Goal: Information Seeking & Learning: Learn about a topic

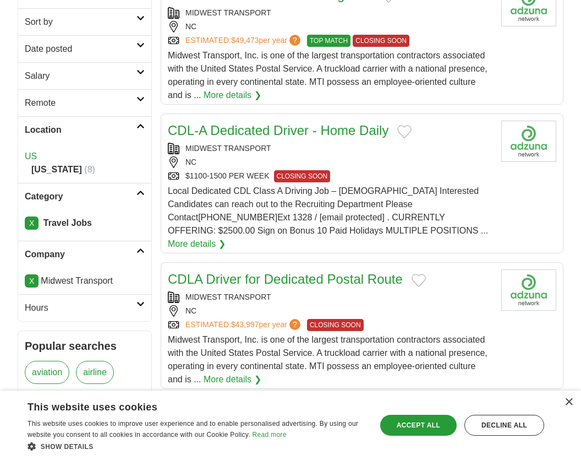
scroll to position [222, 0]
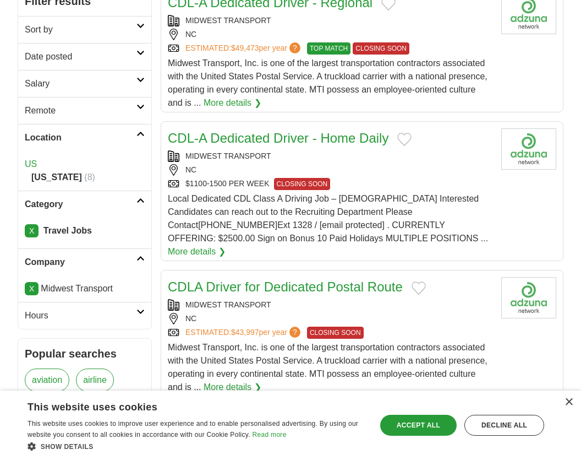
click at [32, 236] on link "X" at bounding box center [32, 230] width 14 height 13
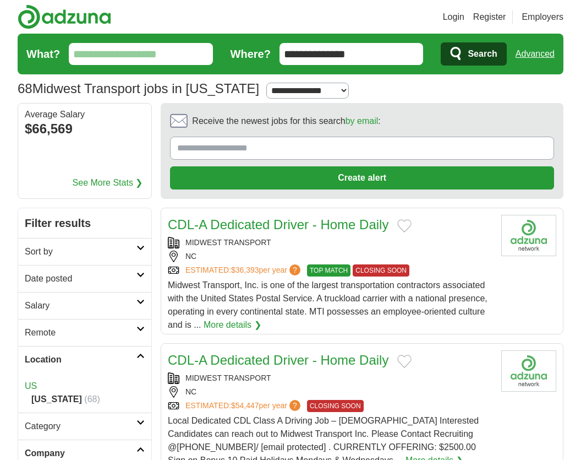
click at [42, 249] on h2 "Sort by" at bounding box center [81, 251] width 112 height 13
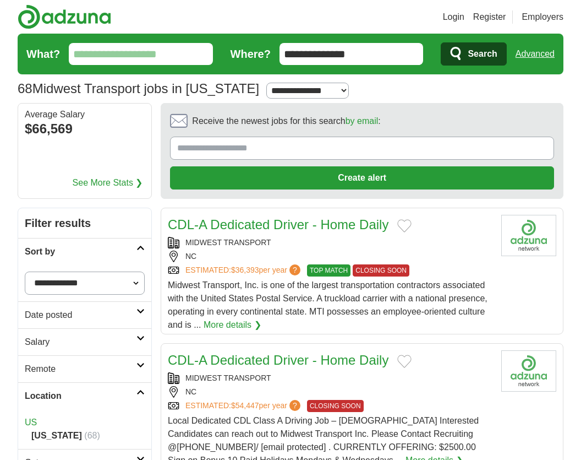
click at [39, 279] on select "**********" at bounding box center [85, 282] width 120 height 23
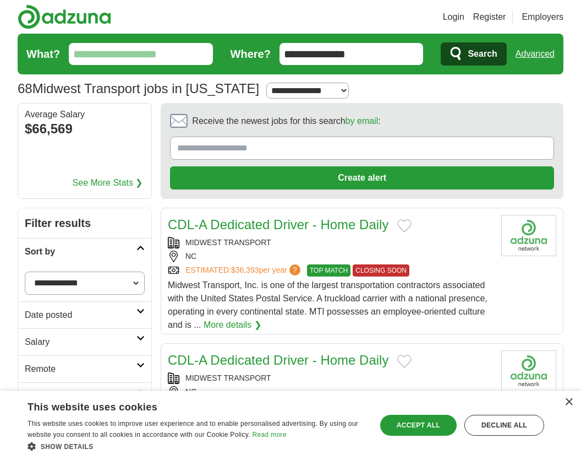
select select "**********"
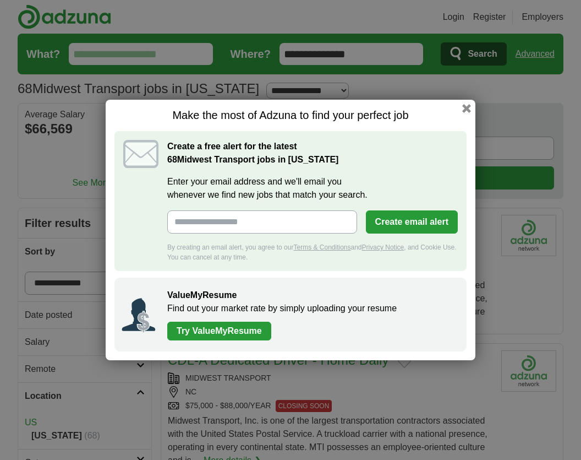
click at [465, 111] on button "button" at bounding box center [466, 108] width 9 height 9
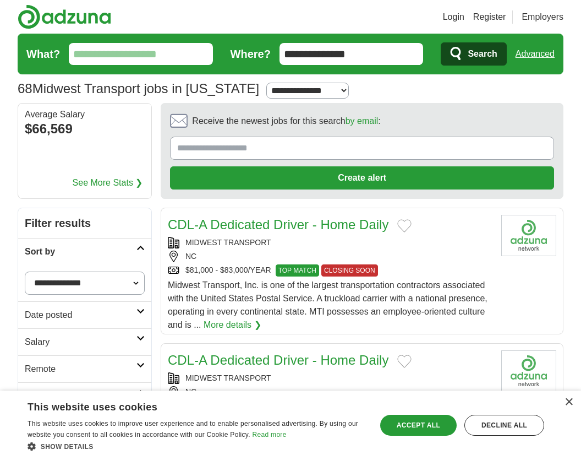
click at [449, 240] on div "MIDWEST TRANSPORT" at bounding box center [330, 243] width 325 height 12
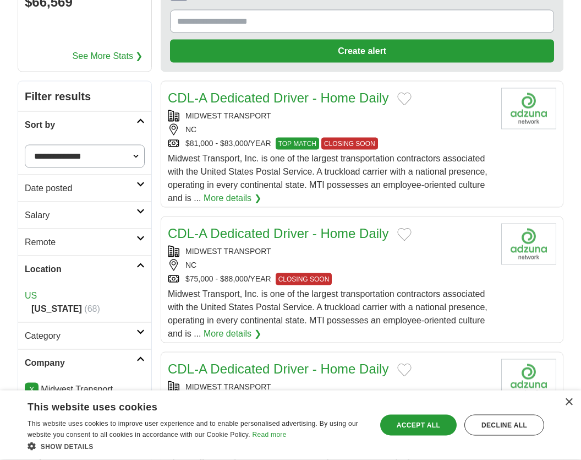
scroll to position [127, 0]
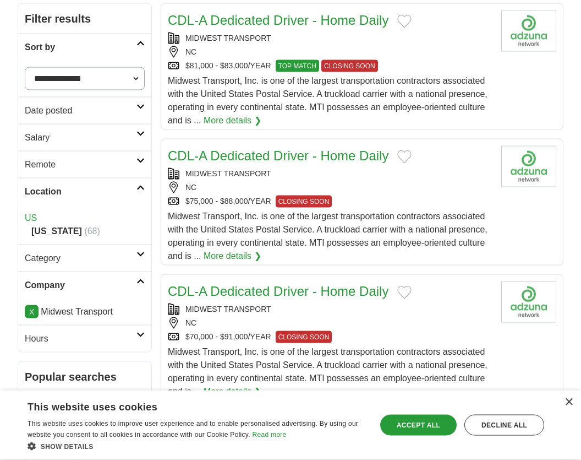
click at [144, 342] on link "Hours" at bounding box center [84, 338] width 133 height 27
click at [143, 335] on icon at bounding box center [141, 334] width 8 height 6
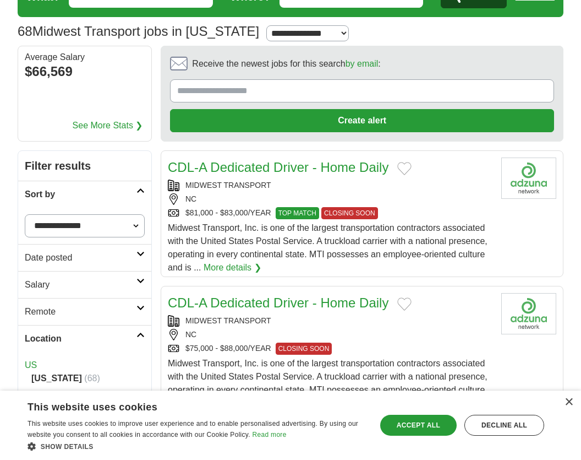
scroll to position [61, 0]
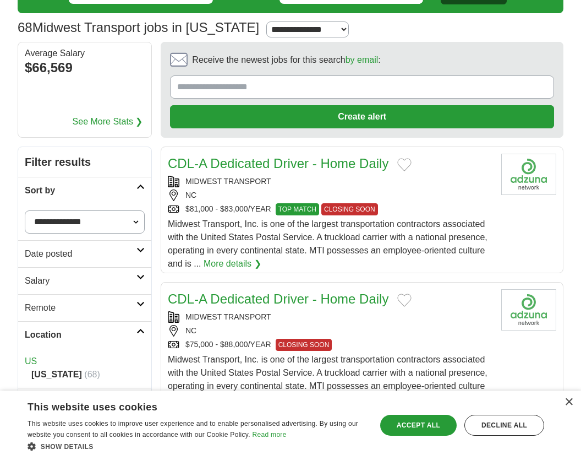
click at [427, 297] on div "CDL-A Dedicated Driver - Home Daily" at bounding box center [330, 299] width 325 height 20
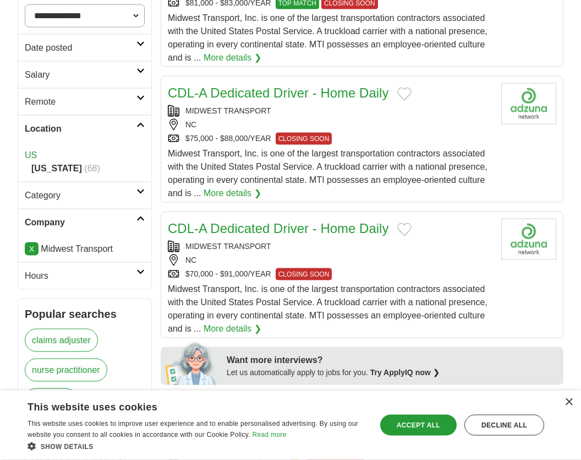
scroll to position [268, 0]
click at [411, 262] on div "NC" at bounding box center [330, 260] width 325 height 12
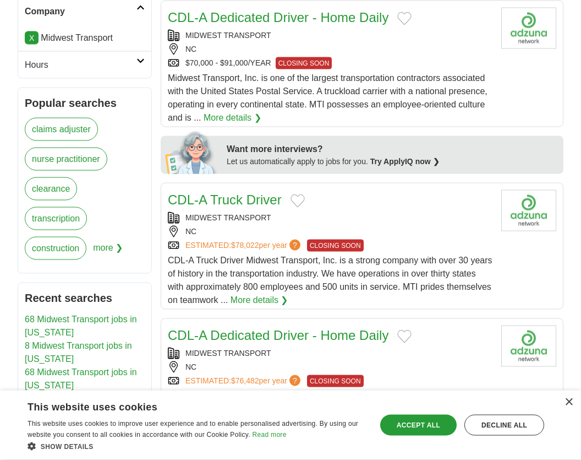
scroll to position [481, 0]
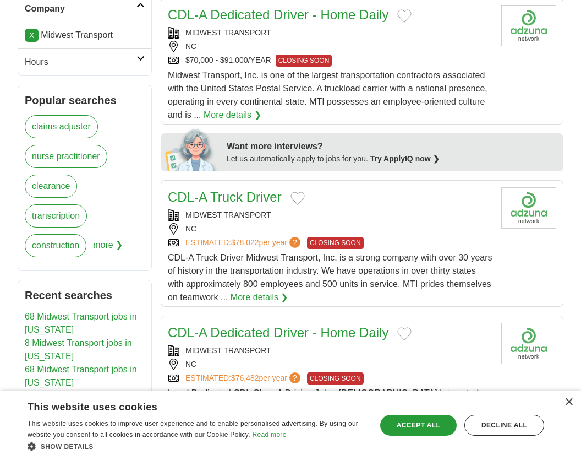
click at [462, 356] on div "MIDWEST TRANSPORT" at bounding box center [330, 351] width 325 height 12
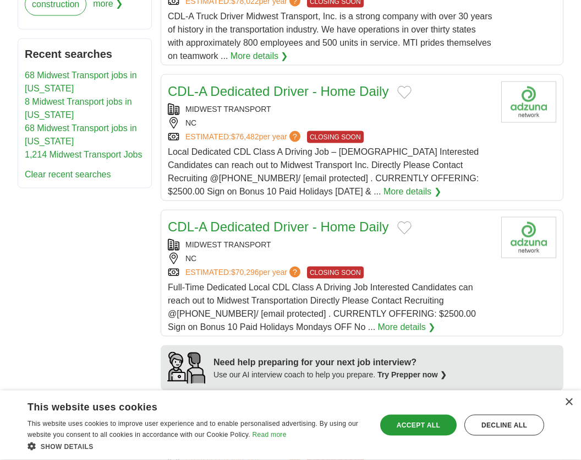
scroll to position [737, 0]
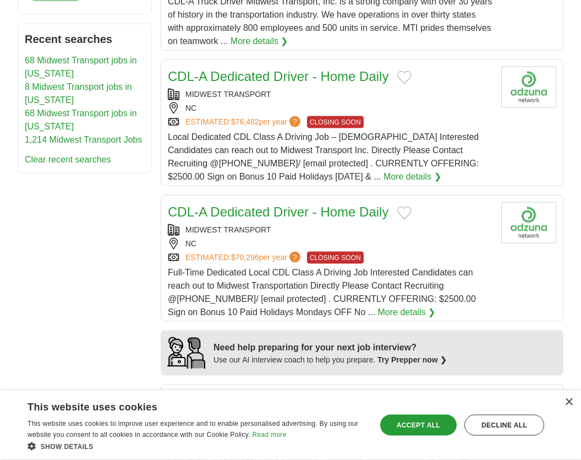
click at [405, 227] on div "MIDWEST TRANSPORT" at bounding box center [330, 230] width 325 height 12
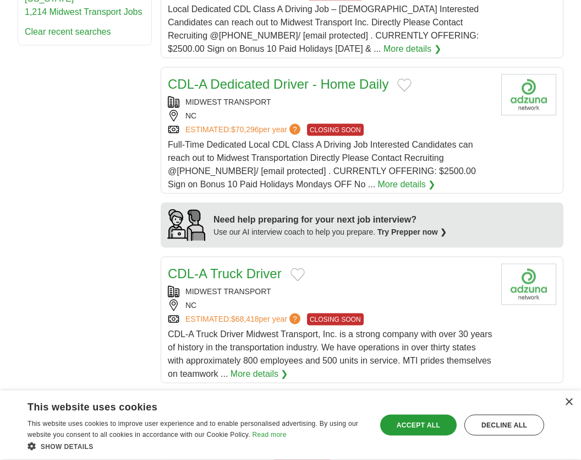
scroll to position [866, 0]
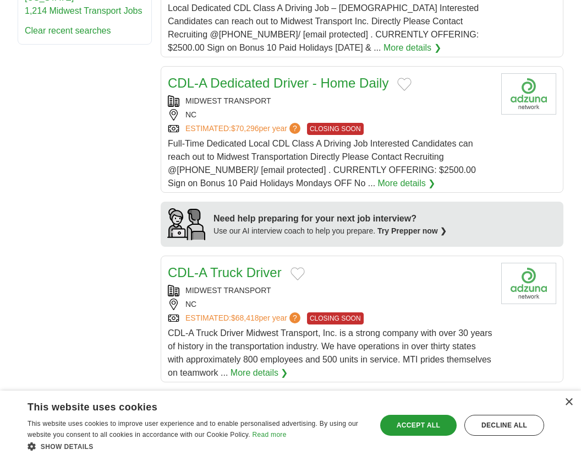
click at [421, 296] on div "MIDWEST TRANSPORT" at bounding box center [330, 291] width 325 height 12
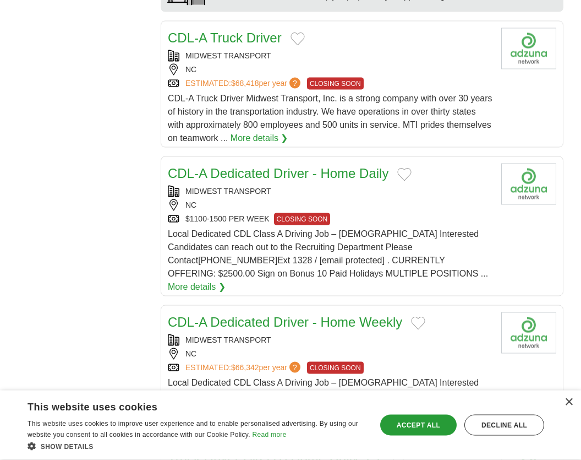
scroll to position [1101, 0]
click at [415, 347] on div "NC" at bounding box center [330, 353] width 325 height 12
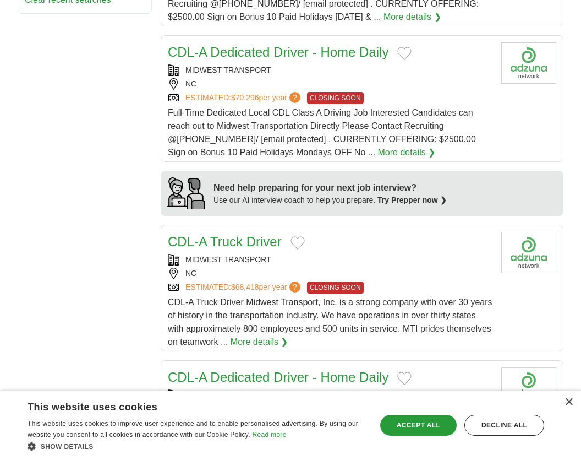
scroll to position [896, 0]
